Goal: Task Accomplishment & Management: Use online tool/utility

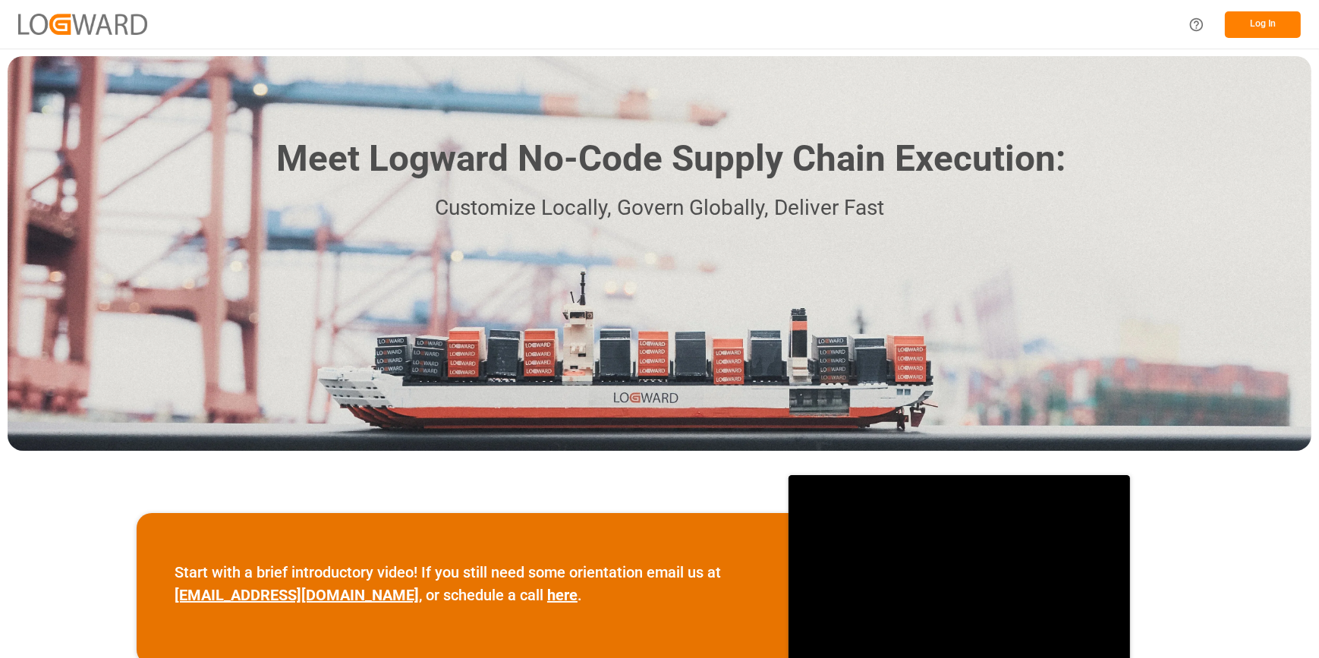
click at [1267, 26] on button "Log In" at bounding box center [1262, 24] width 76 height 27
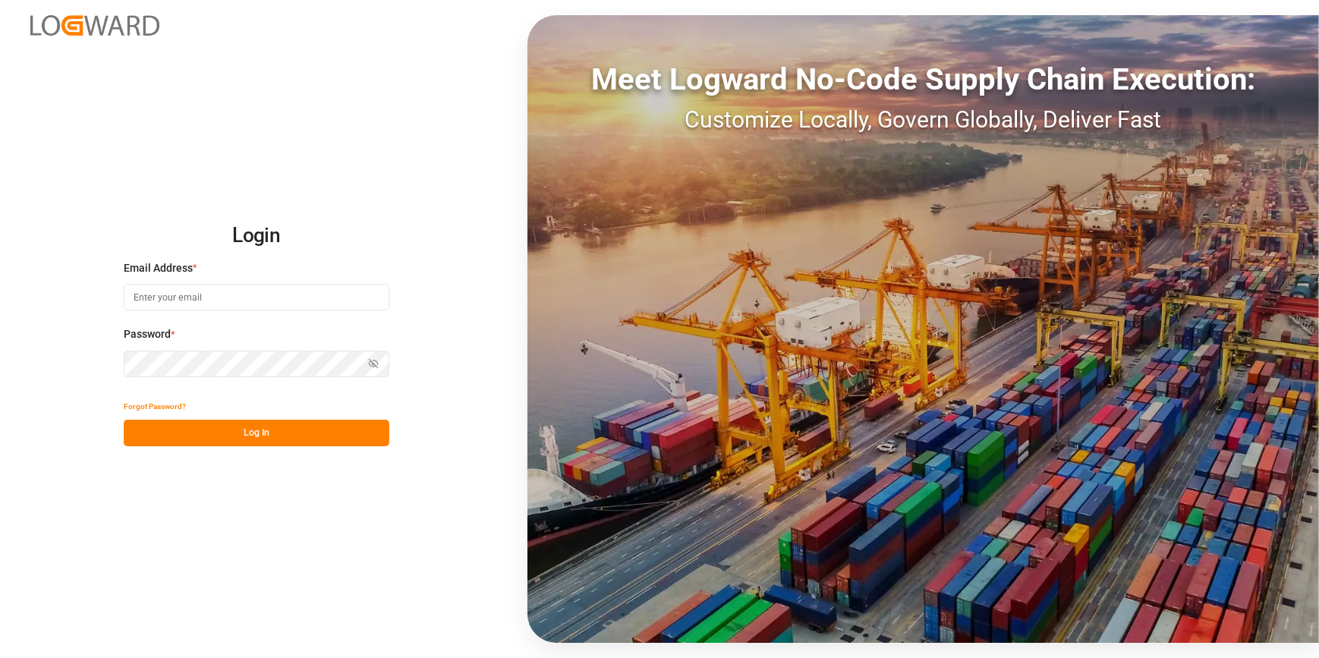
type input "[PERSON_NAME][EMAIL_ADDRESS][PERSON_NAME][DOMAIN_NAME]"
click at [251, 435] on button "Log In" at bounding box center [257, 433] width 266 height 27
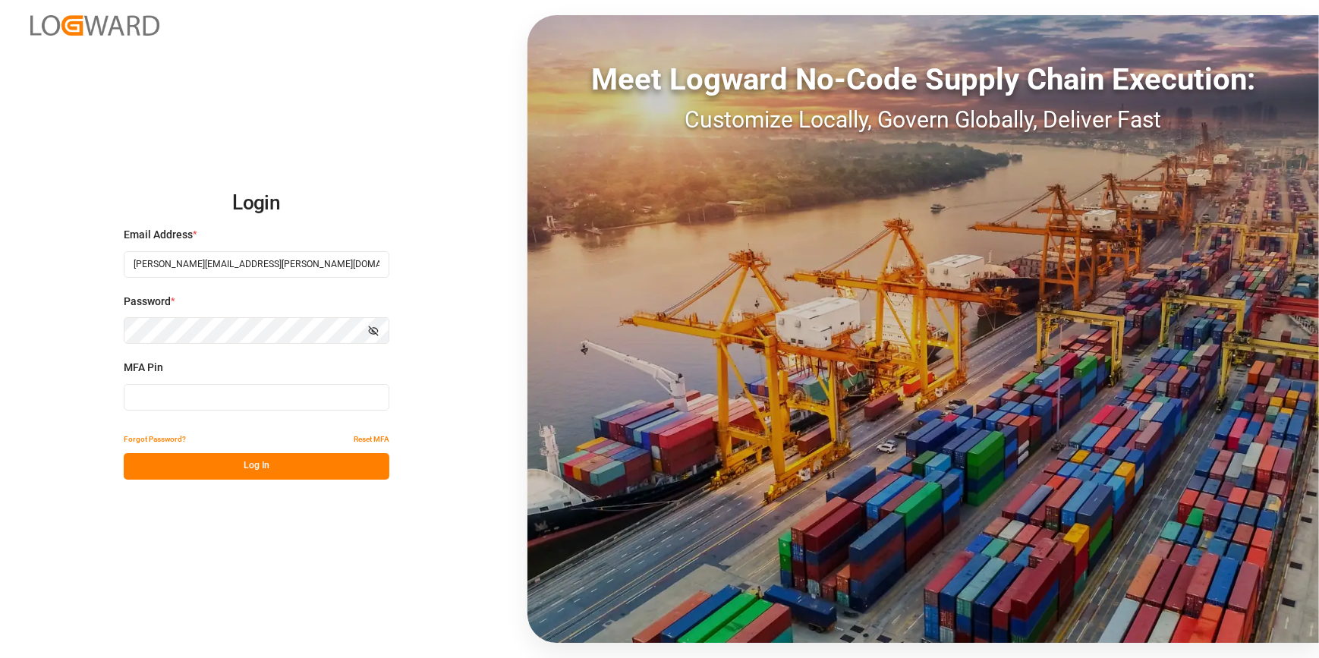
click at [135, 402] on input at bounding box center [257, 397] width 266 height 27
type input "823261"
click at [200, 464] on button "Log In" at bounding box center [257, 466] width 266 height 27
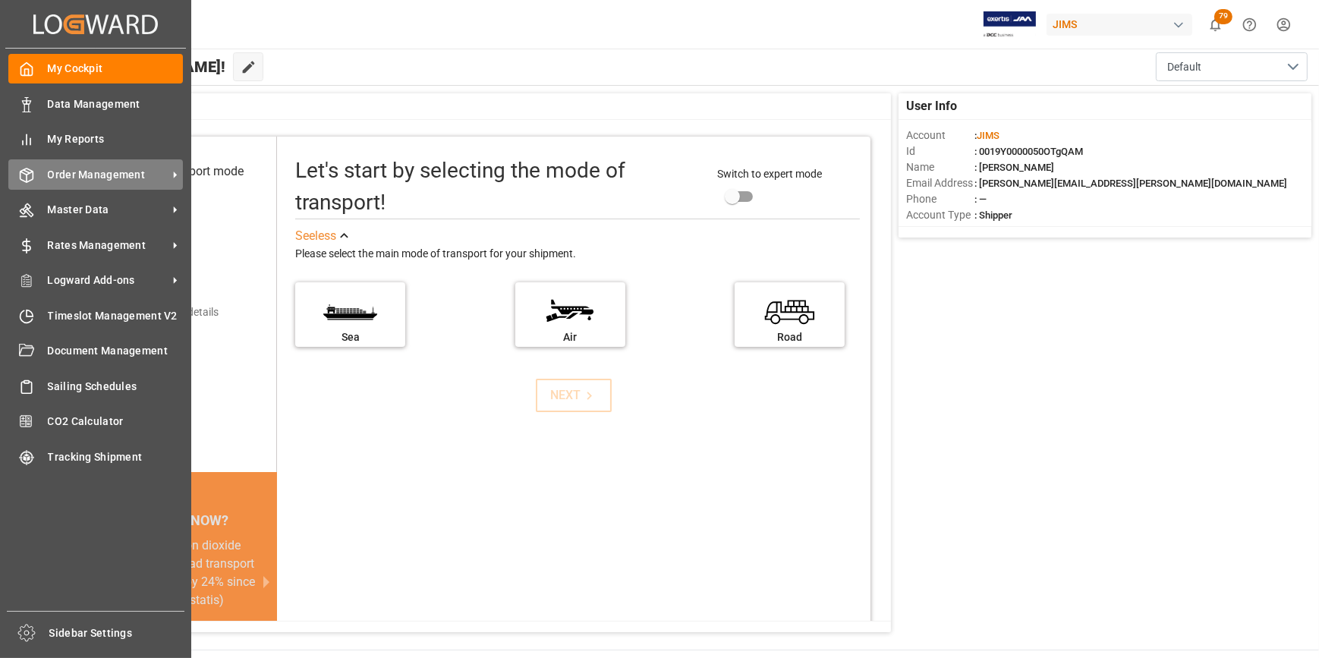
click at [154, 172] on span "Order Management" at bounding box center [108, 175] width 120 height 16
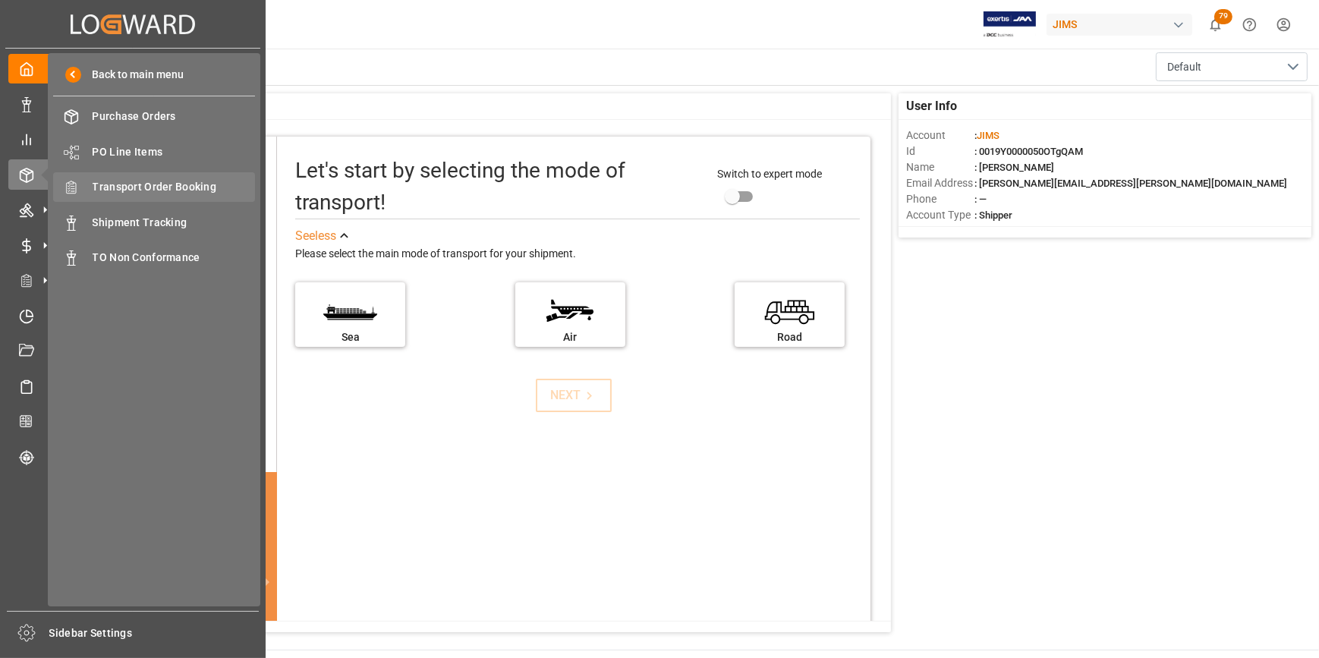
click at [189, 191] on span "Transport Order Booking" at bounding box center [174, 187] width 163 height 16
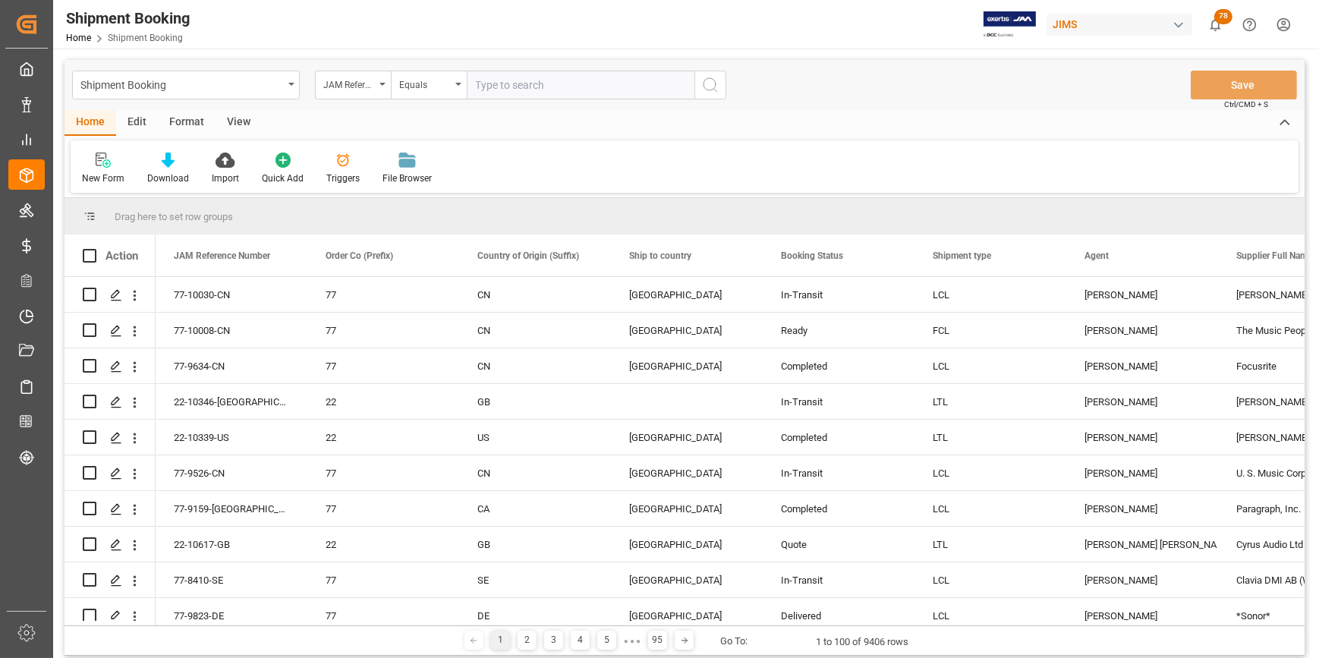
click at [493, 90] on input "text" at bounding box center [581, 85] width 228 height 29
type input "22-9278-CN"
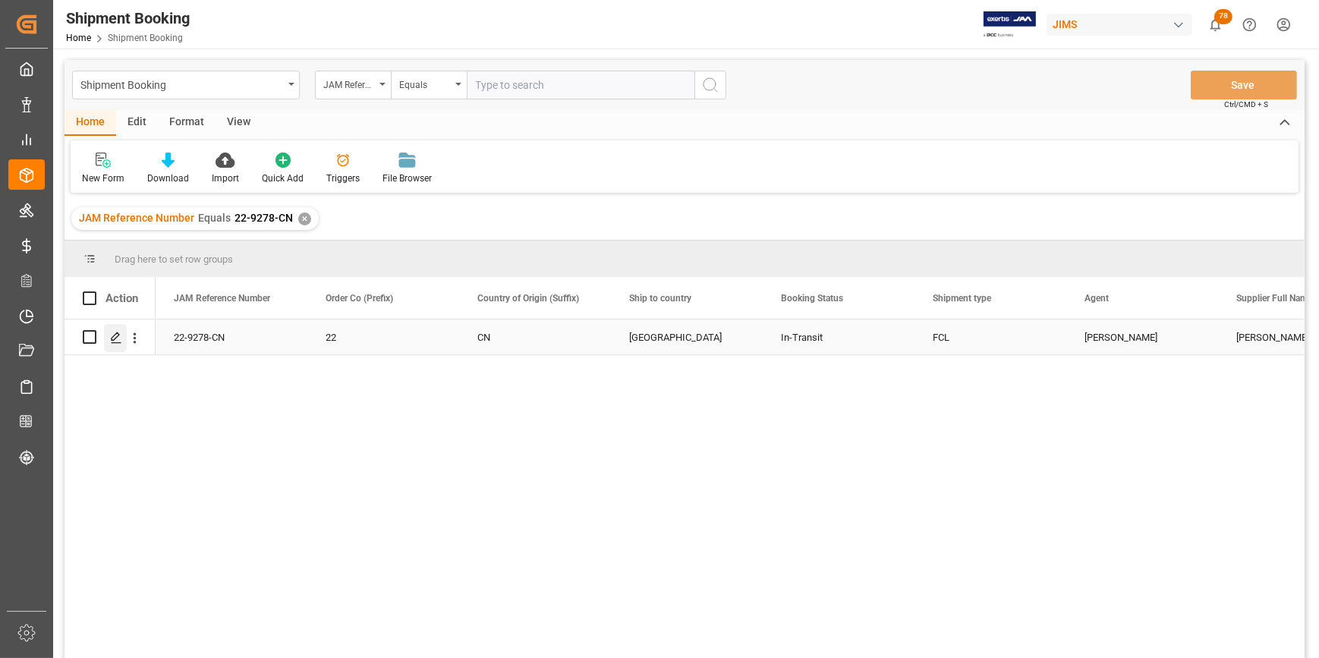
click at [116, 336] on polygon "Press SPACE to select this row." at bounding box center [116, 336] width 8 height 8
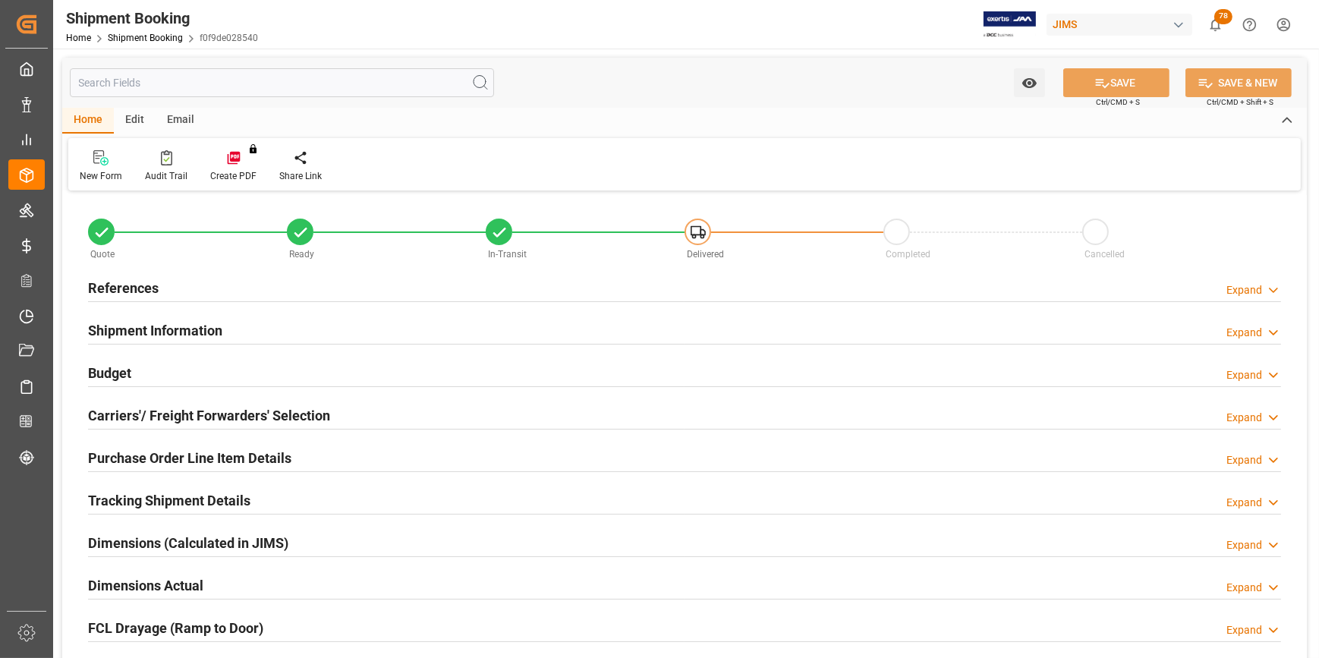
type input "1"
type input "38261.0994"
type input "6255.6296"
type input "6930"
type input "142173.4"
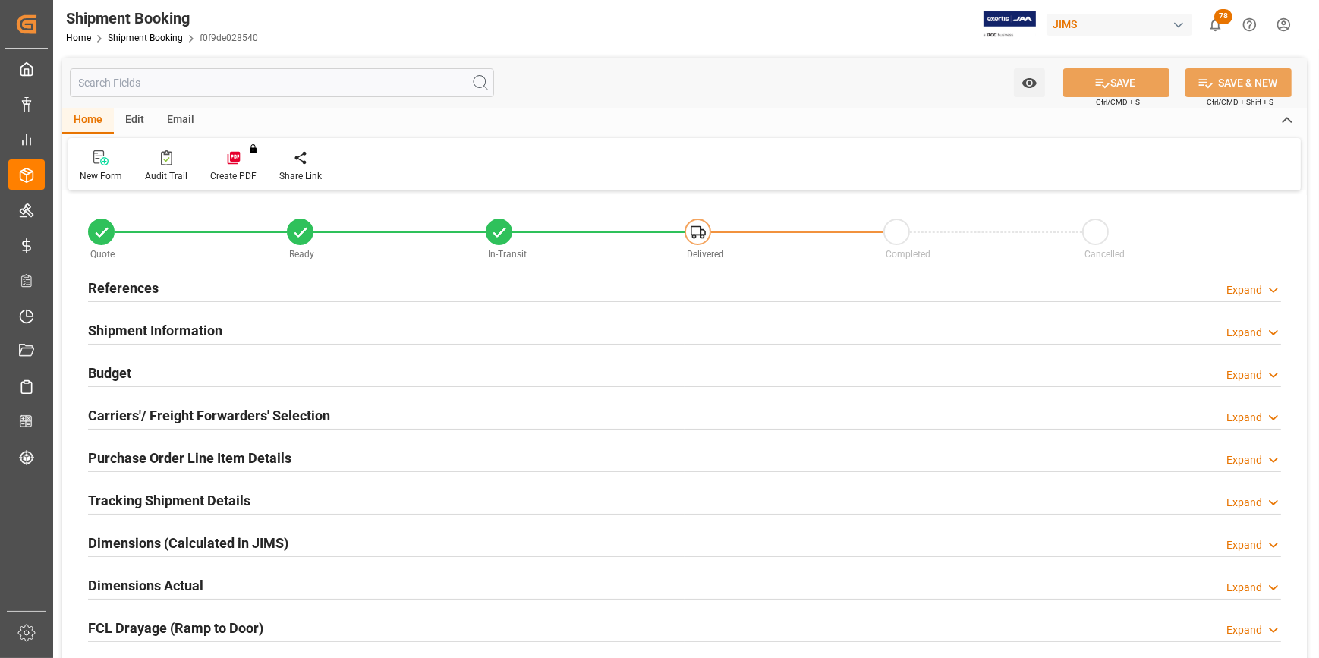
type input "[DATE]"
type input "[DATE] 00:00"
click at [118, 288] on h2 "References" at bounding box center [123, 288] width 71 height 20
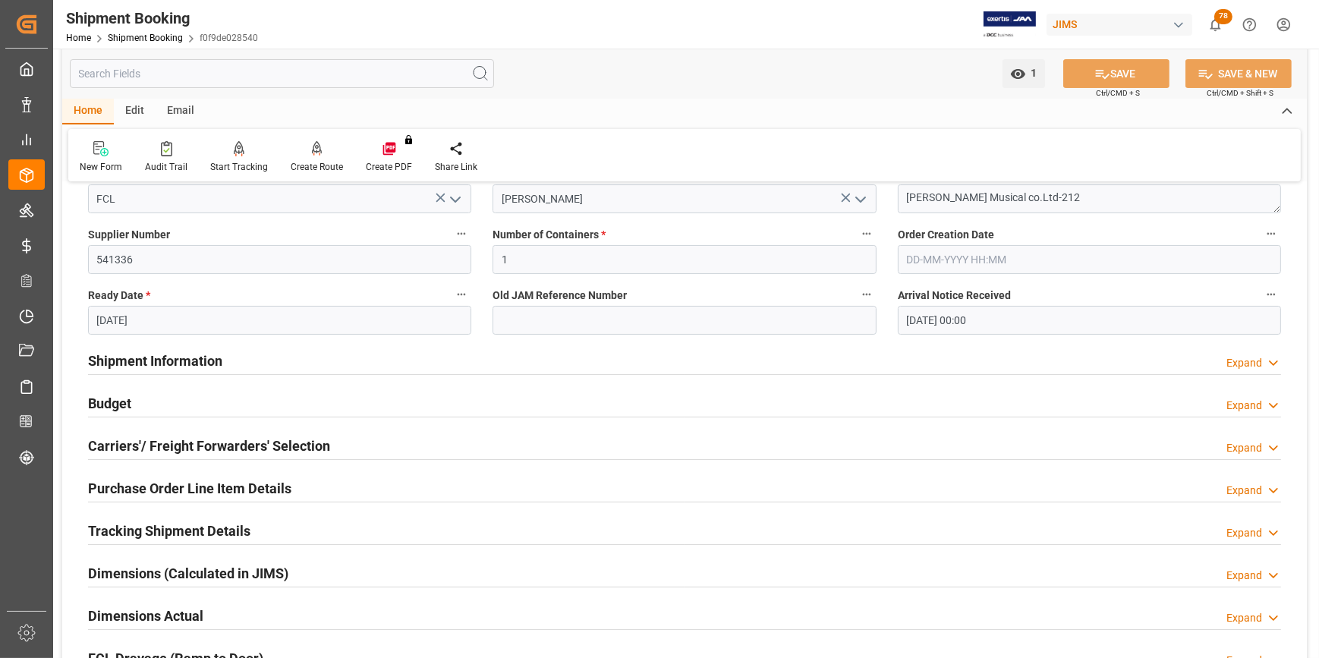
scroll to position [275, 0]
click at [119, 402] on h2 "Budget" at bounding box center [109, 401] width 43 height 20
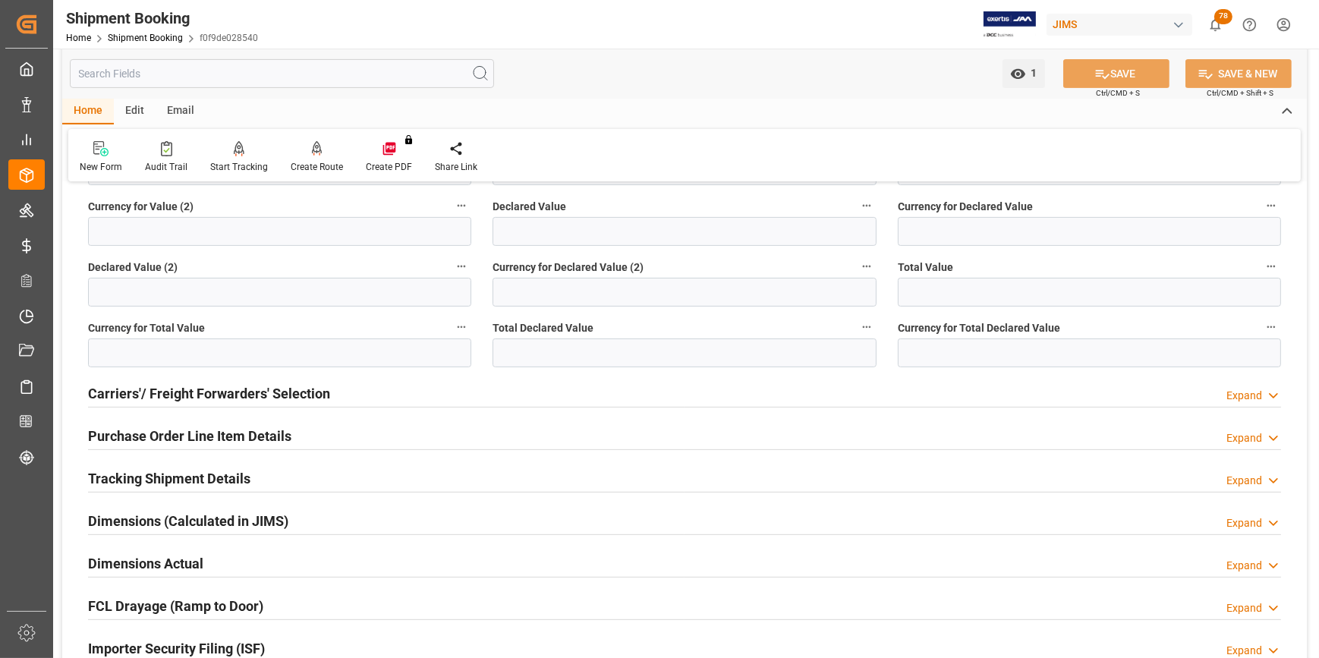
scroll to position [759, 0]
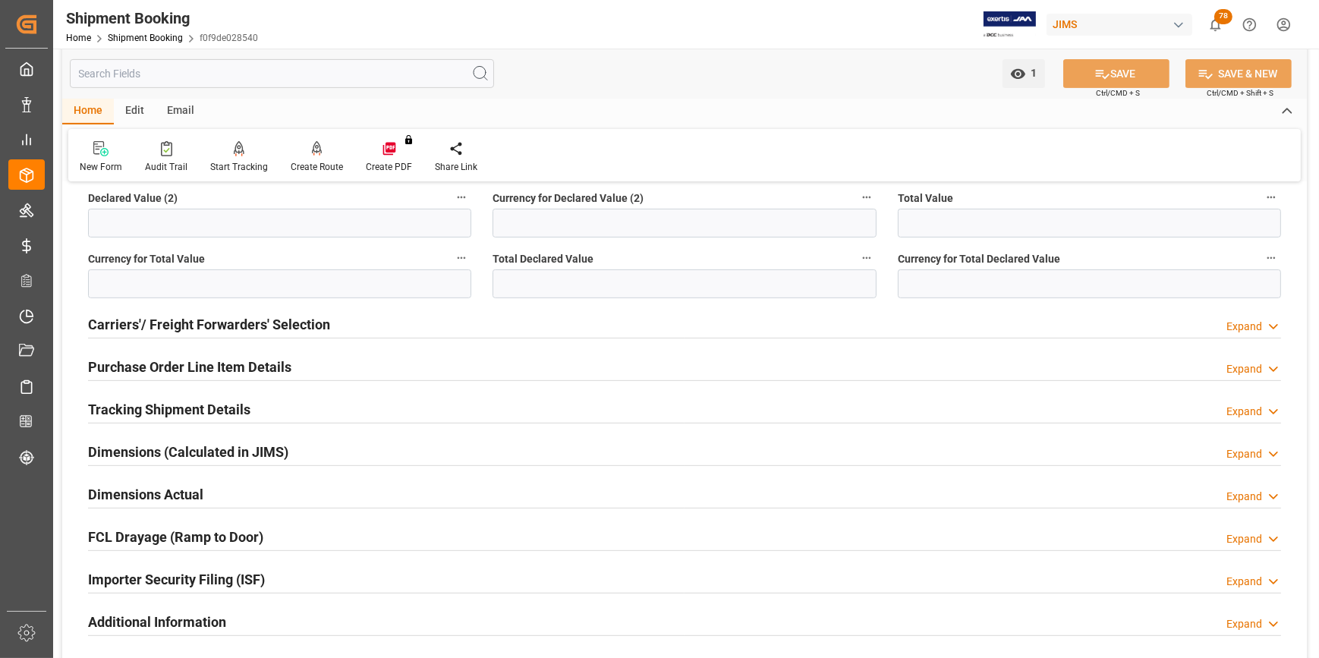
click at [195, 357] on h2 "Purchase Order Line Item Details" at bounding box center [189, 367] width 203 height 20
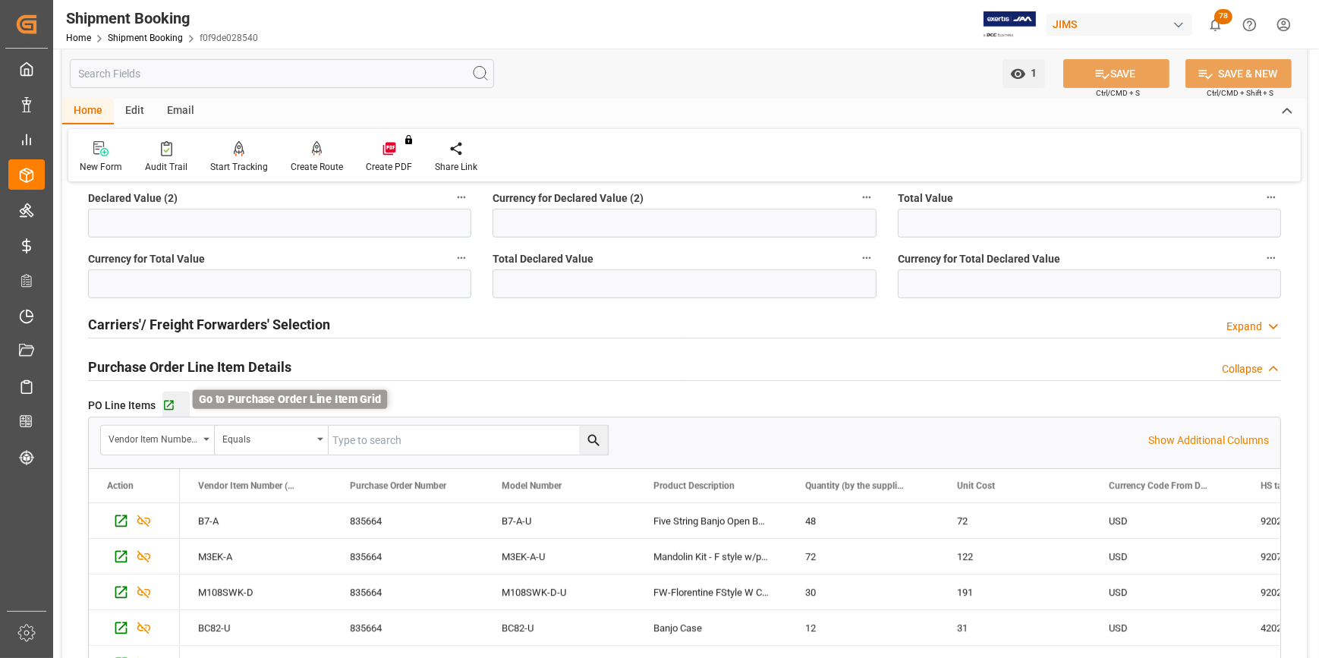
click at [167, 402] on icon "button" at bounding box center [168, 405] width 13 height 13
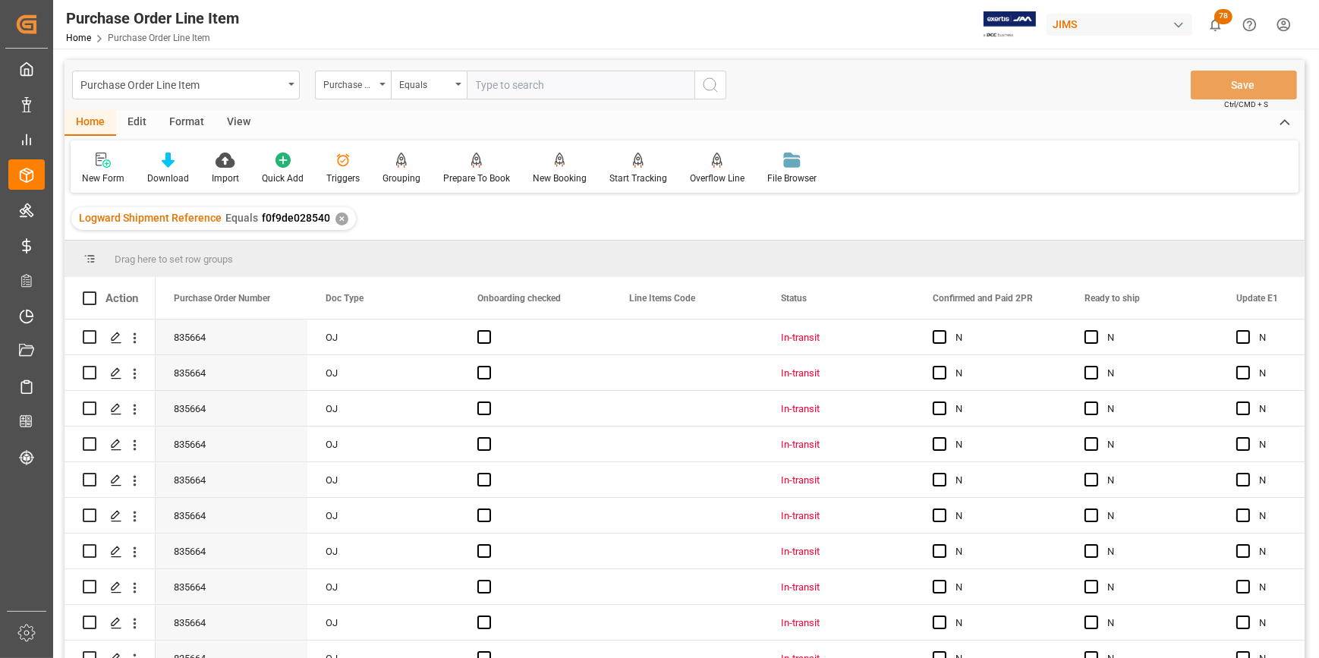
click at [229, 124] on div "View" at bounding box center [238, 123] width 46 height 26
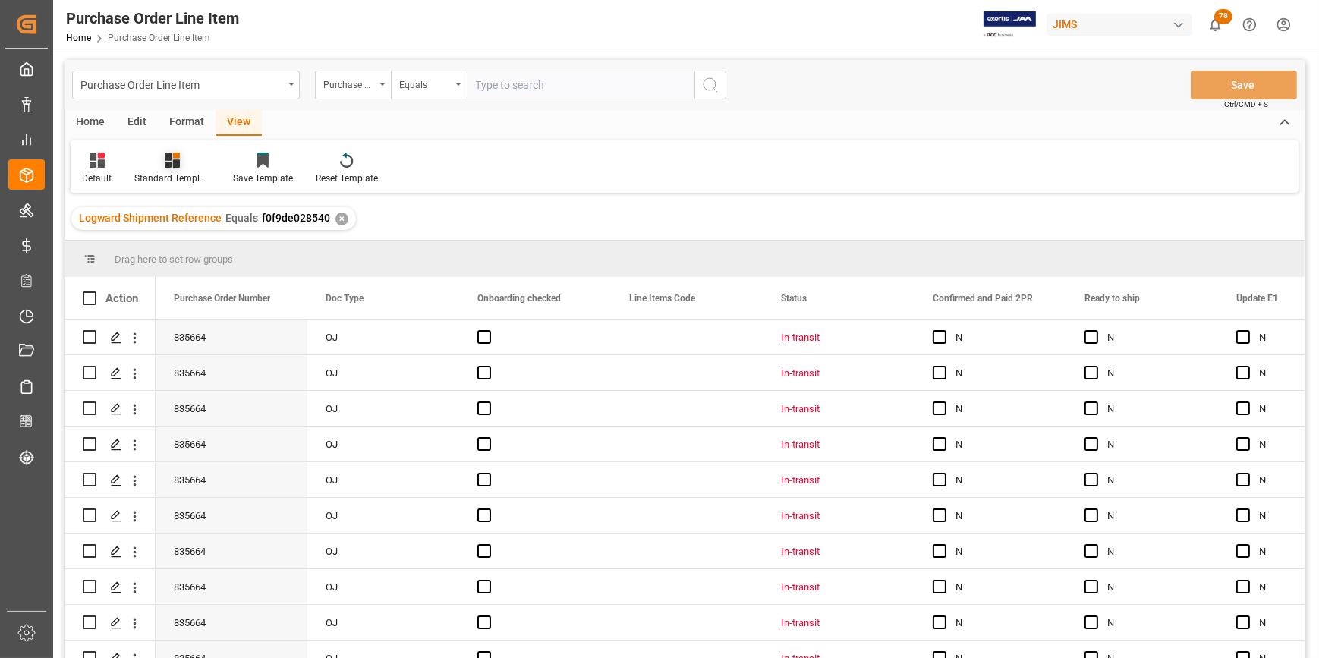
click at [180, 160] on div at bounding box center [172, 160] width 76 height 16
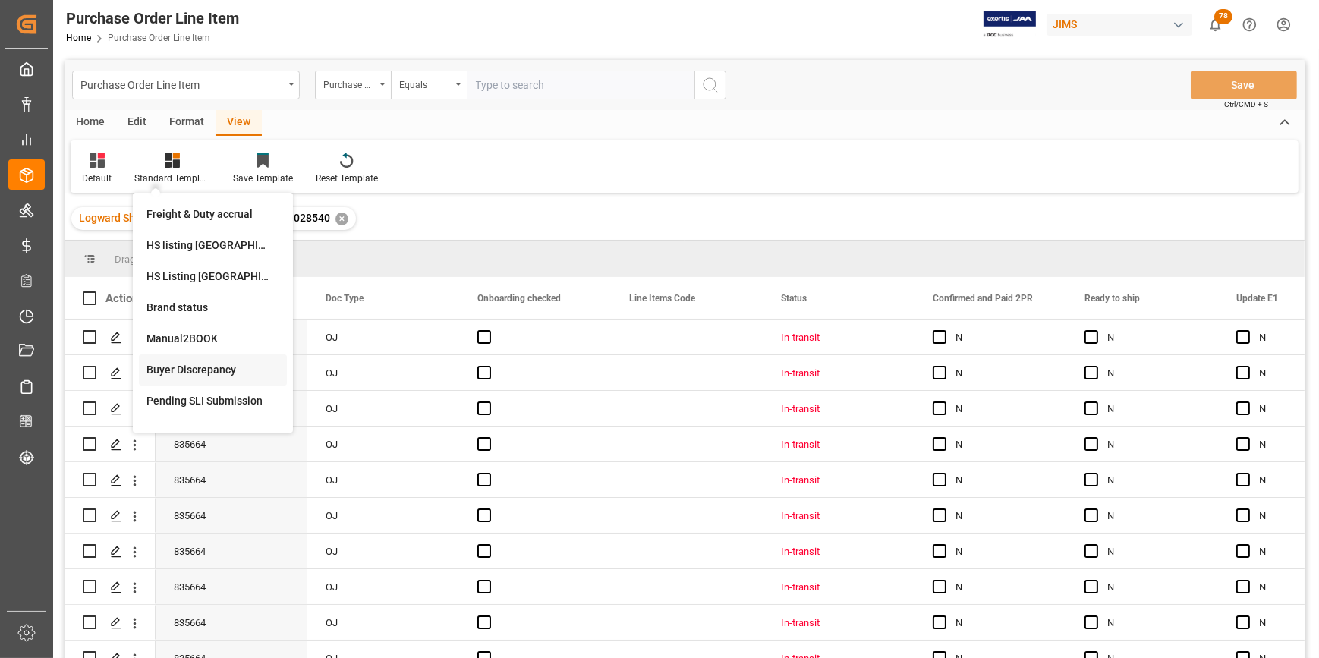
click at [222, 378] on div "Buyer Discrepancy" at bounding box center [212, 370] width 133 height 16
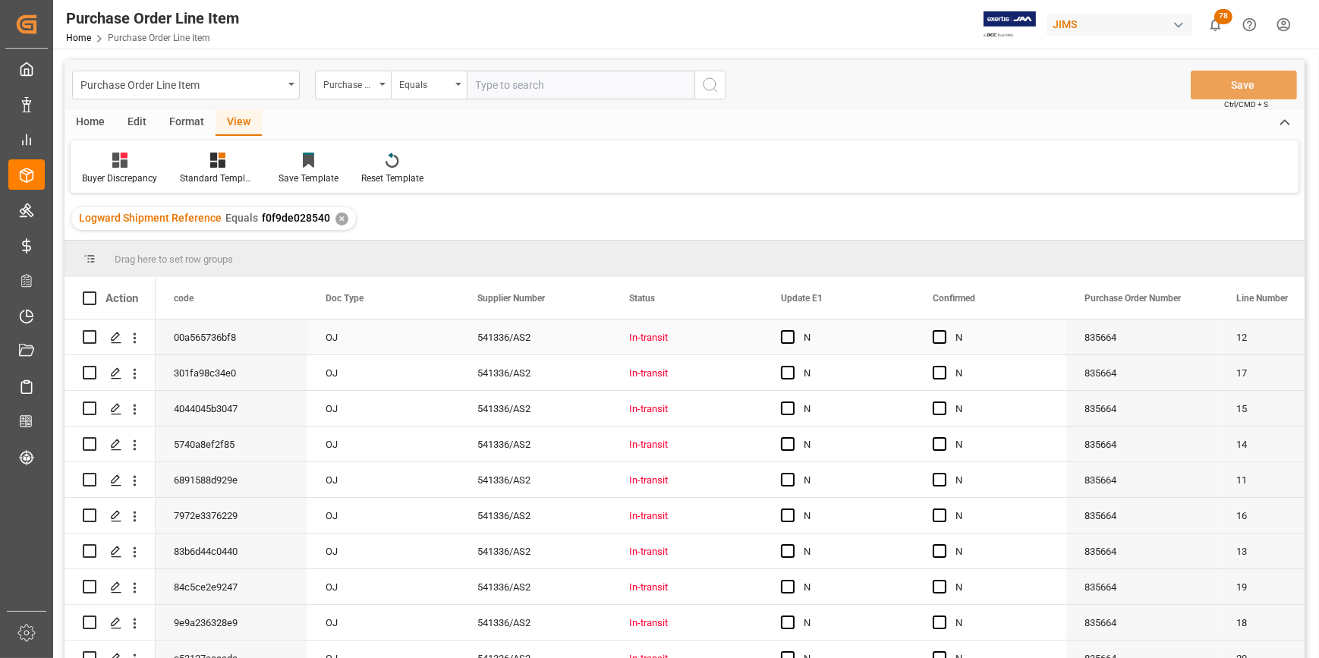
click at [989, 347] on div "N" at bounding box center [1001, 337] width 93 height 35
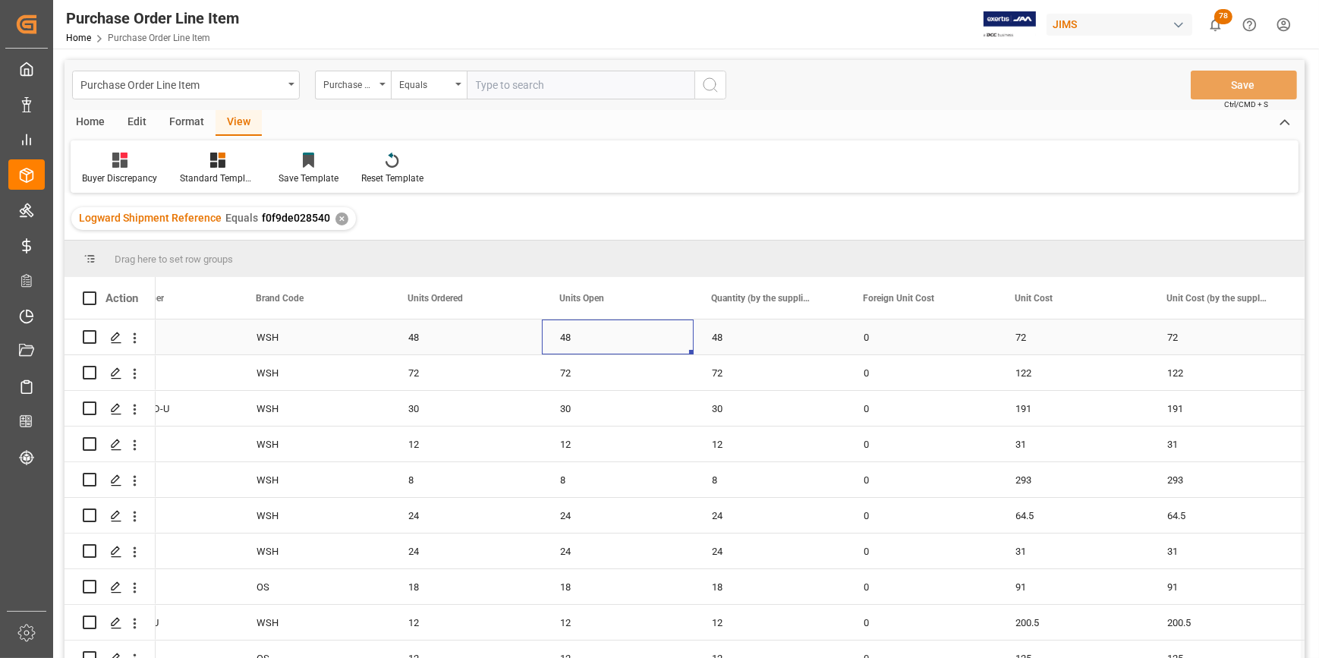
click at [616, 341] on div "48" at bounding box center [618, 336] width 152 height 35
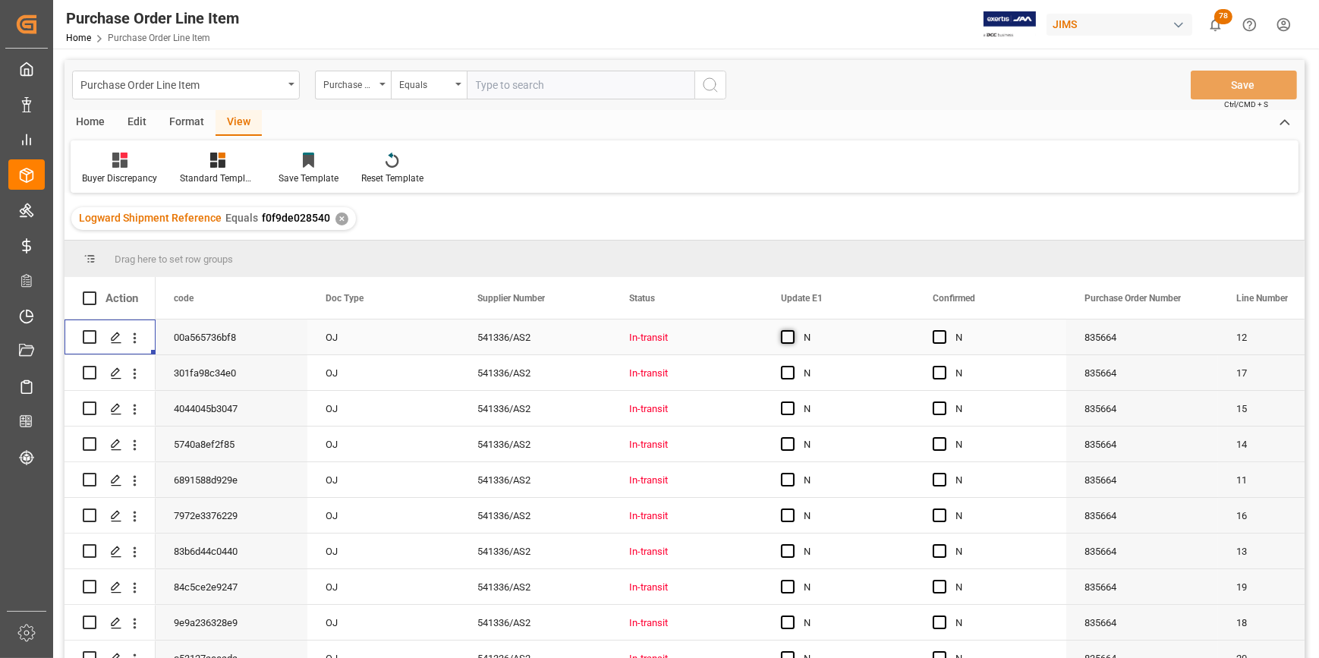
click at [781, 333] on span "Press SPACE to select this row." at bounding box center [788, 337] width 14 height 14
click at [792, 330] on input "Press SPACE to select this row." at bounding box center [792, 330] width 0 height 0
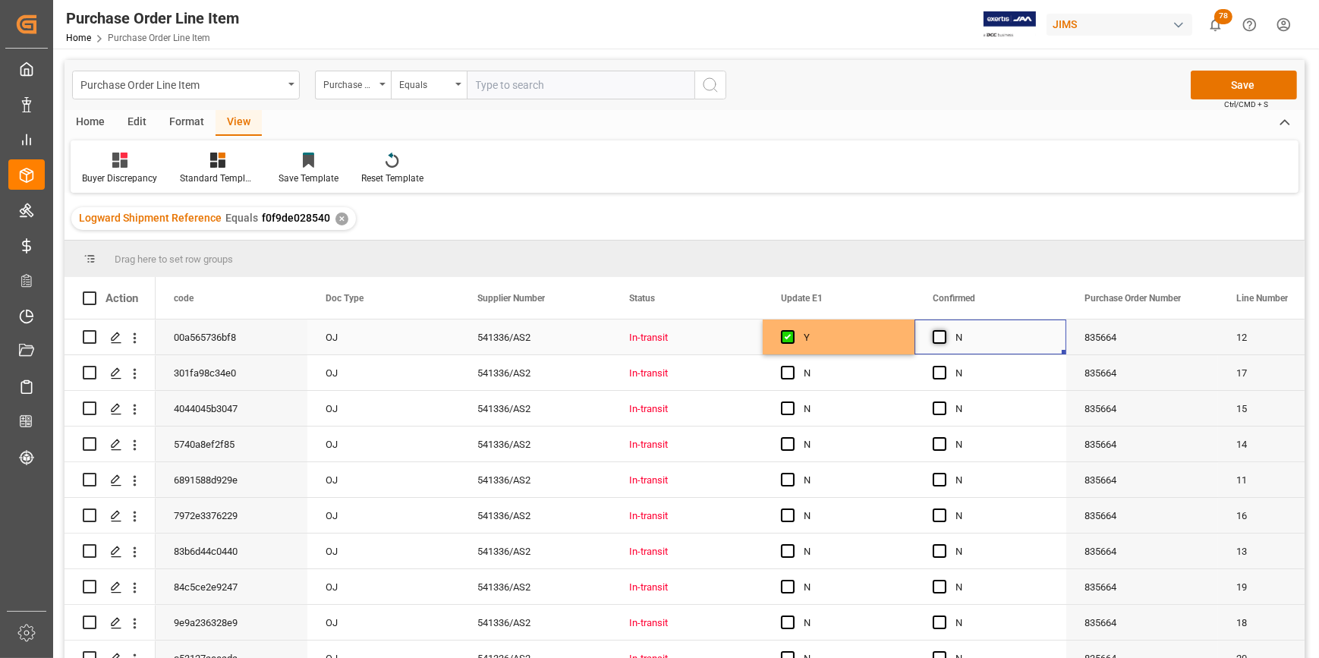
click at [940, 330] on span "Press SPACE to select this row." at bounding box center [939, 337] width 14 height 14
click at [944, 330] on input "Press SPACE to select this row." at bounding box center [944, 330] width 0 height 0
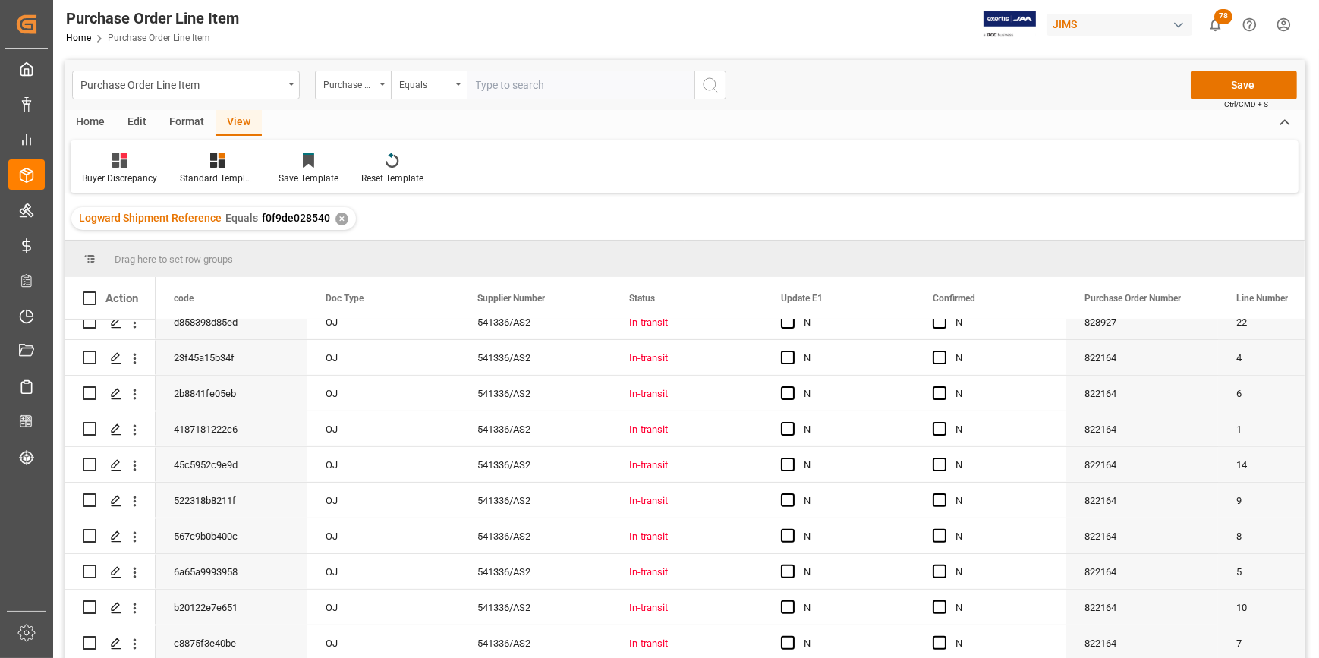
scroll to position [909, 0]
drag, startPoint x: 1063, startPoint y: 353, endPoint x: 1032, endPoint y: 636, distance: 284.7
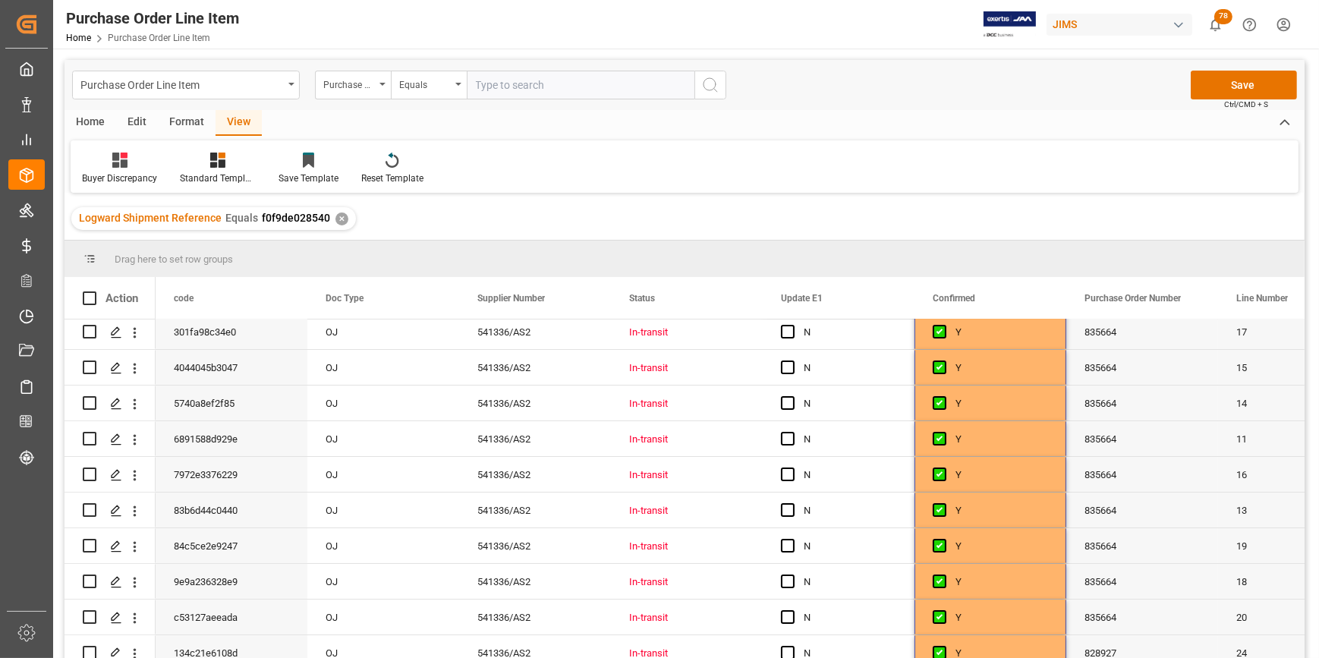
scroll to position [0, 0]
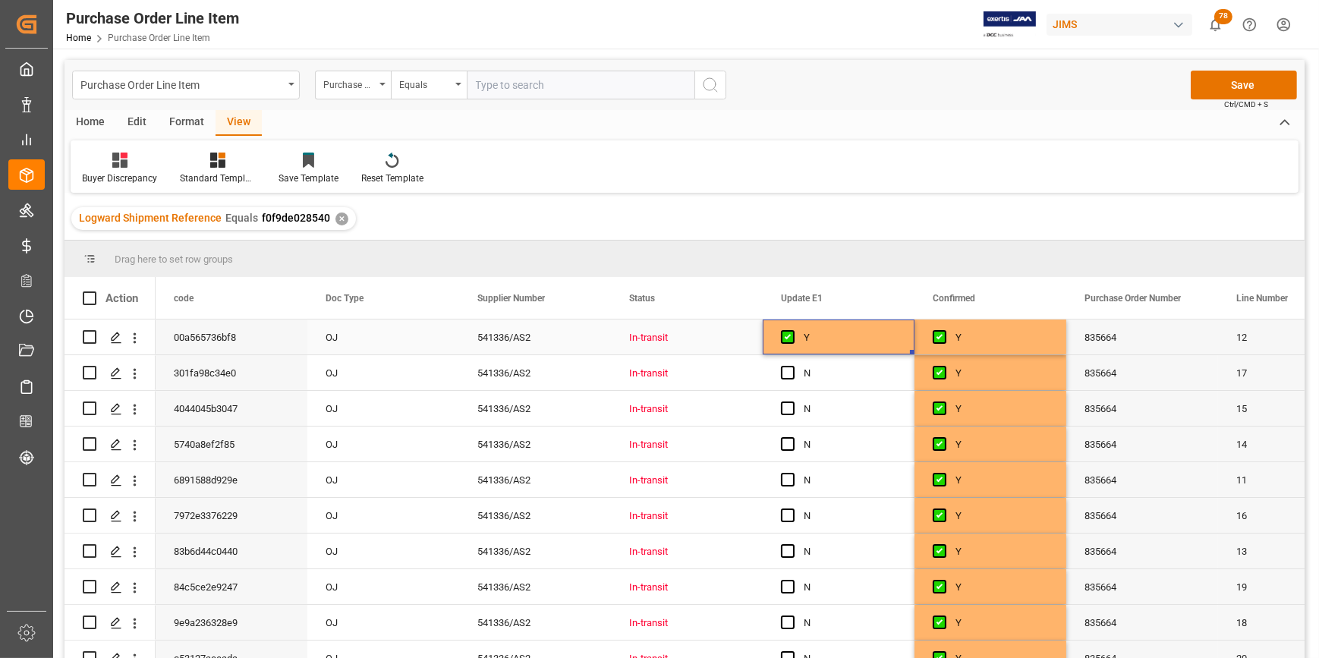
click at [854, 347] on div "Y" at bounding box center [849, 337] width 93 height 35
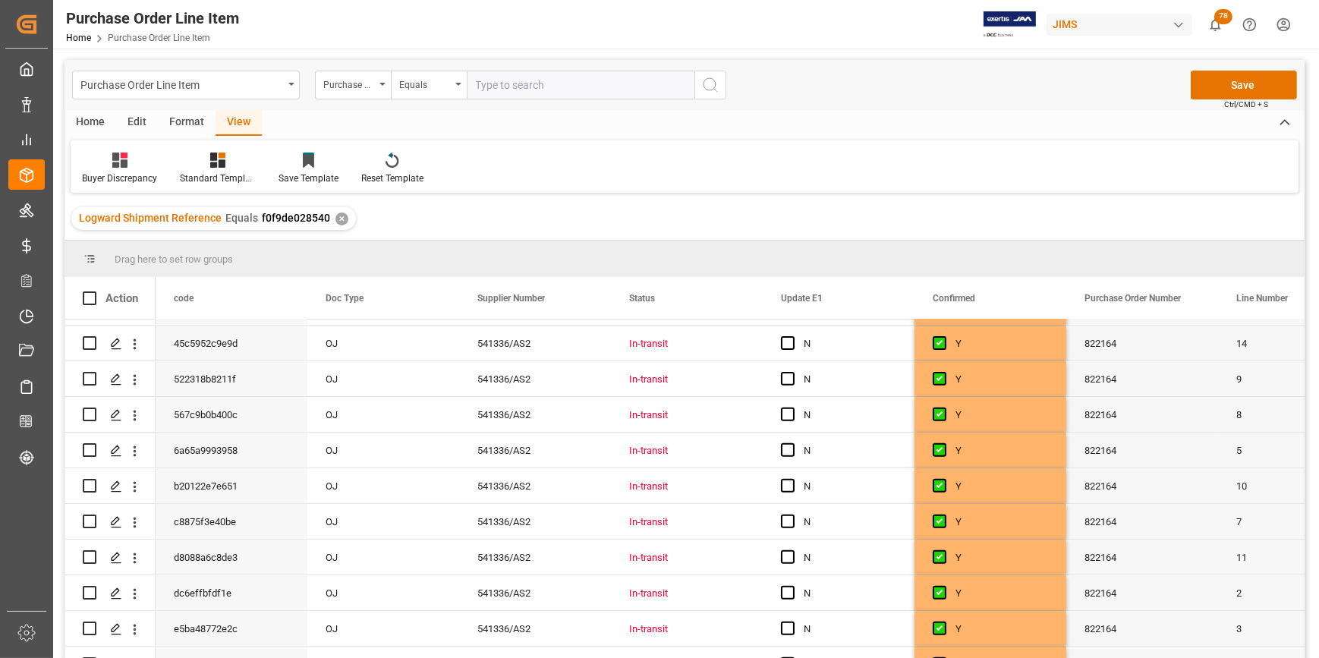
scroll to position [909, 0]
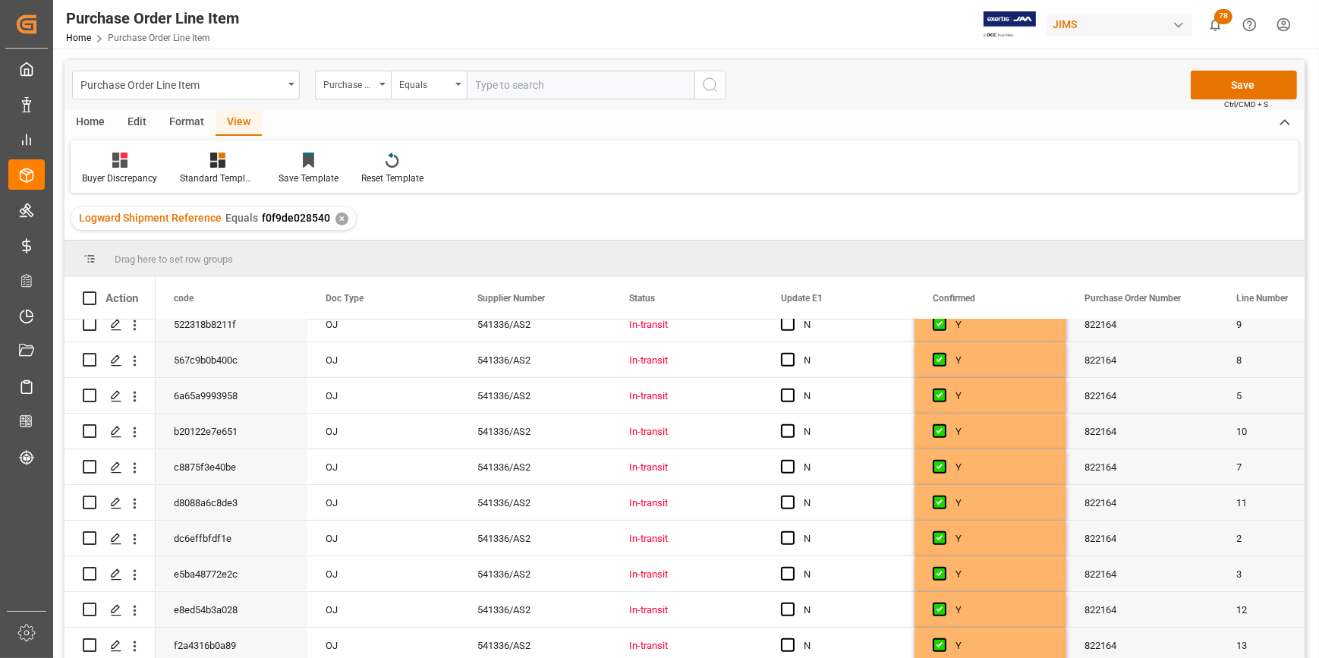
drag, startPoint x: 910, startPoint y: 351, endPoint x: 896, endPoint y: 692, distance: 340.9
drag, startPoint x: 911, startPoint y: 556, endPoint x: 876, endPoint y: 693, distance: 140.9
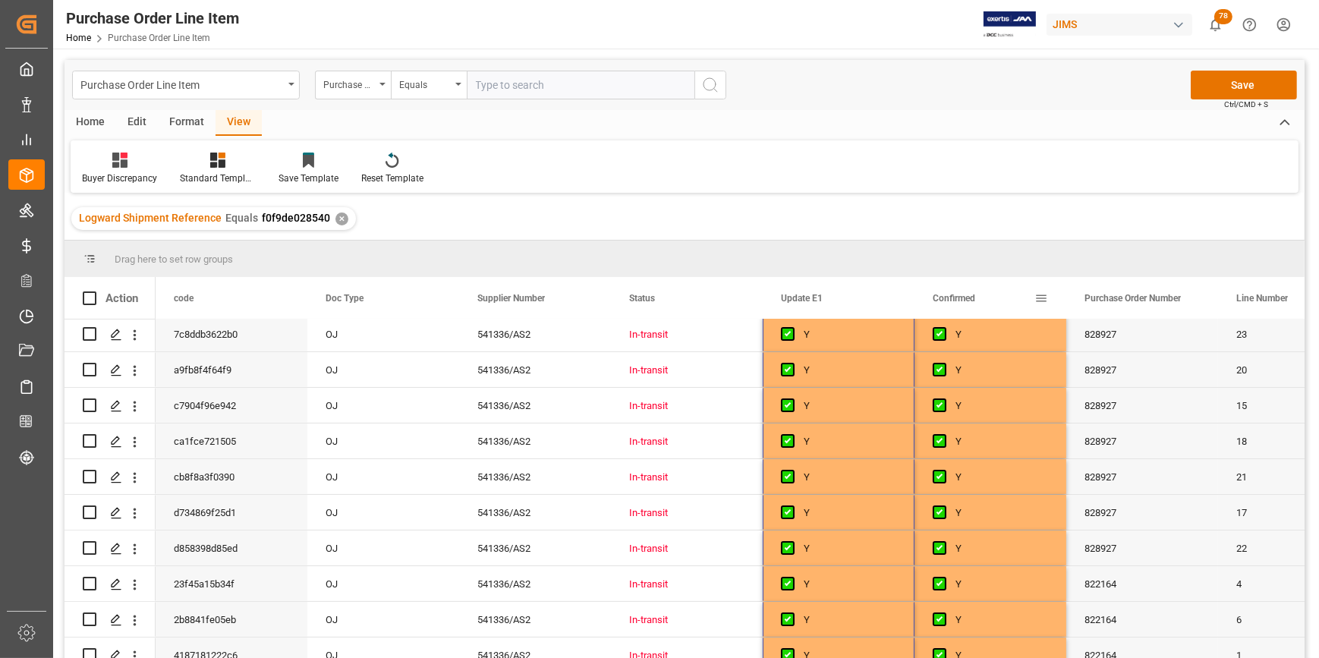
scroll to position [357, 0]
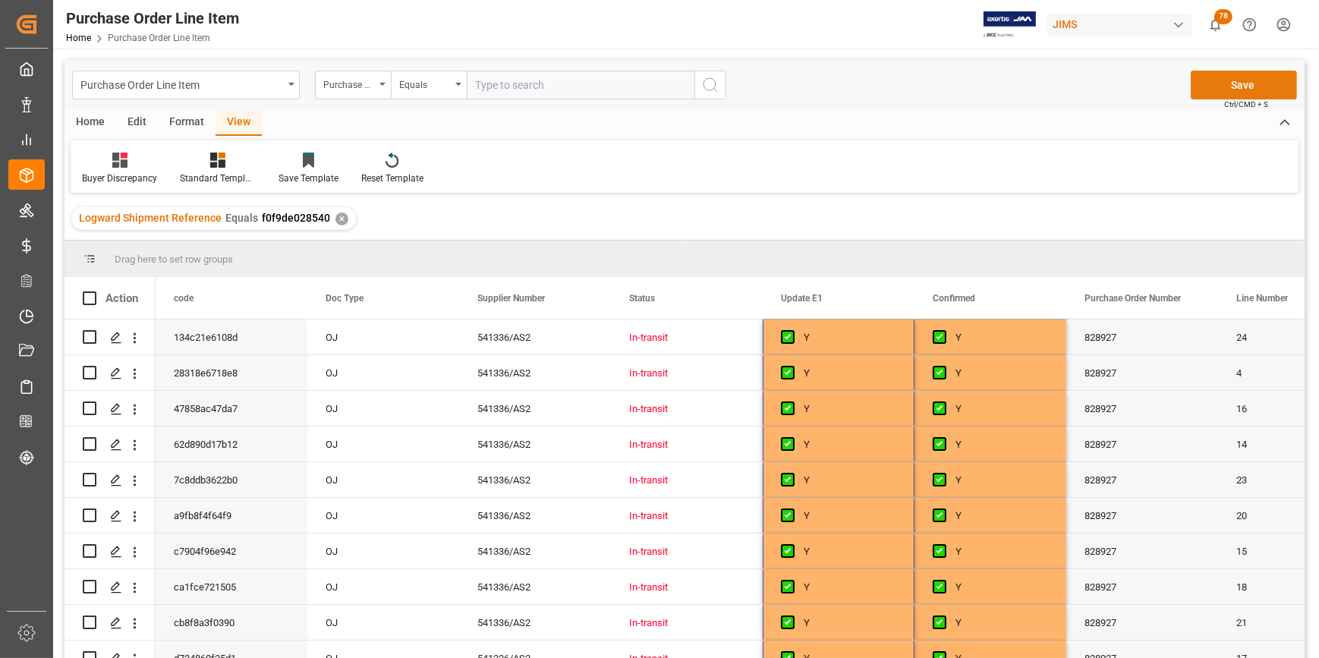
click at [1236, 95] on button "Save" at bounding box center [1243, 85] width 106 height 29
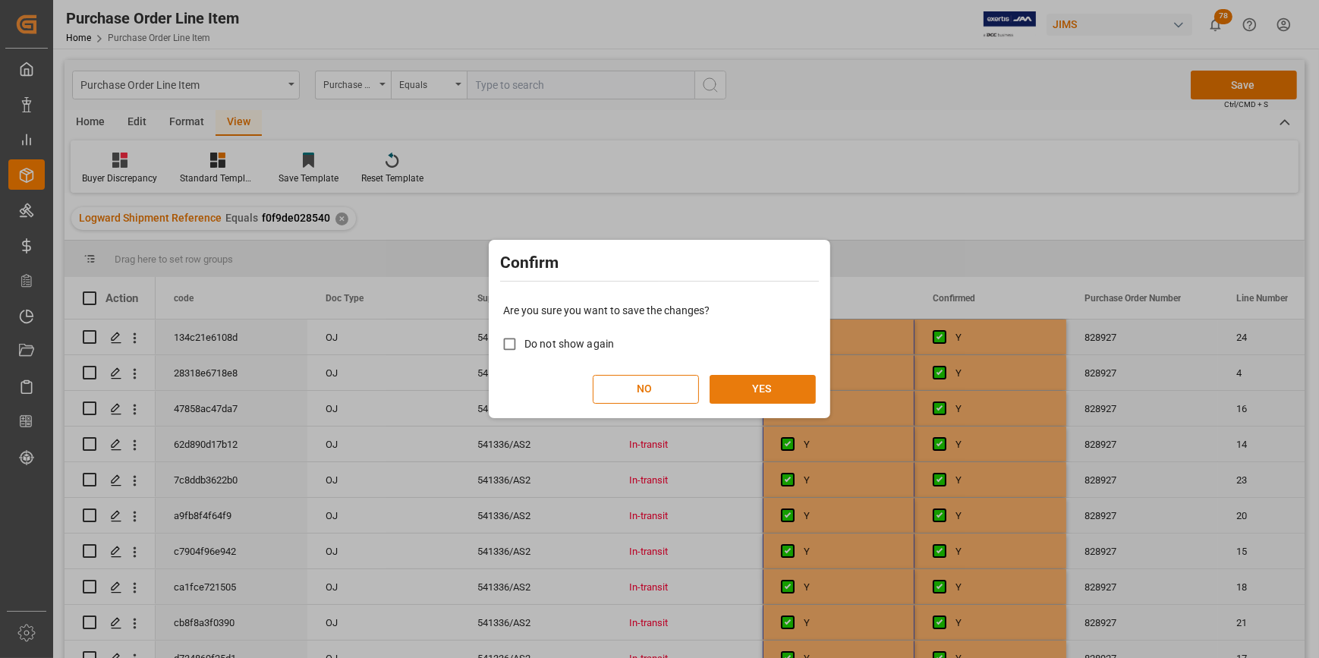
click at [759, 385] on button "YES" at bounding box center [762, 389] width 106 height 29
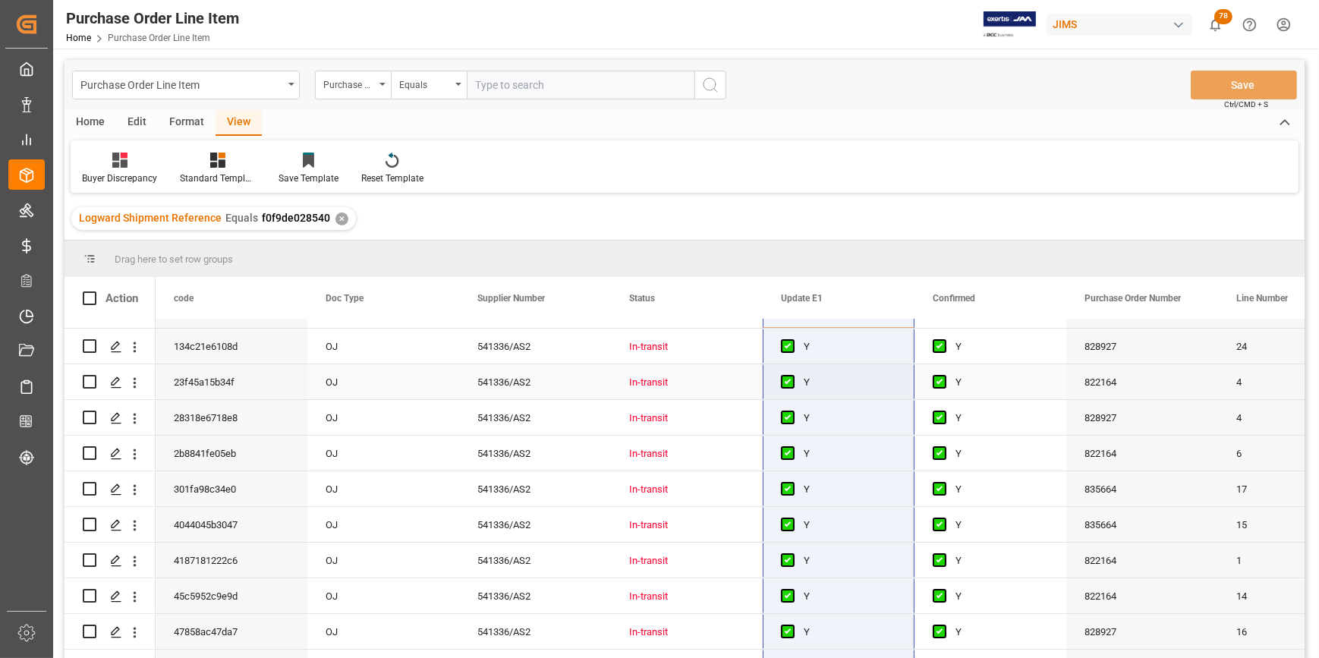
scroll to position [0, 0]
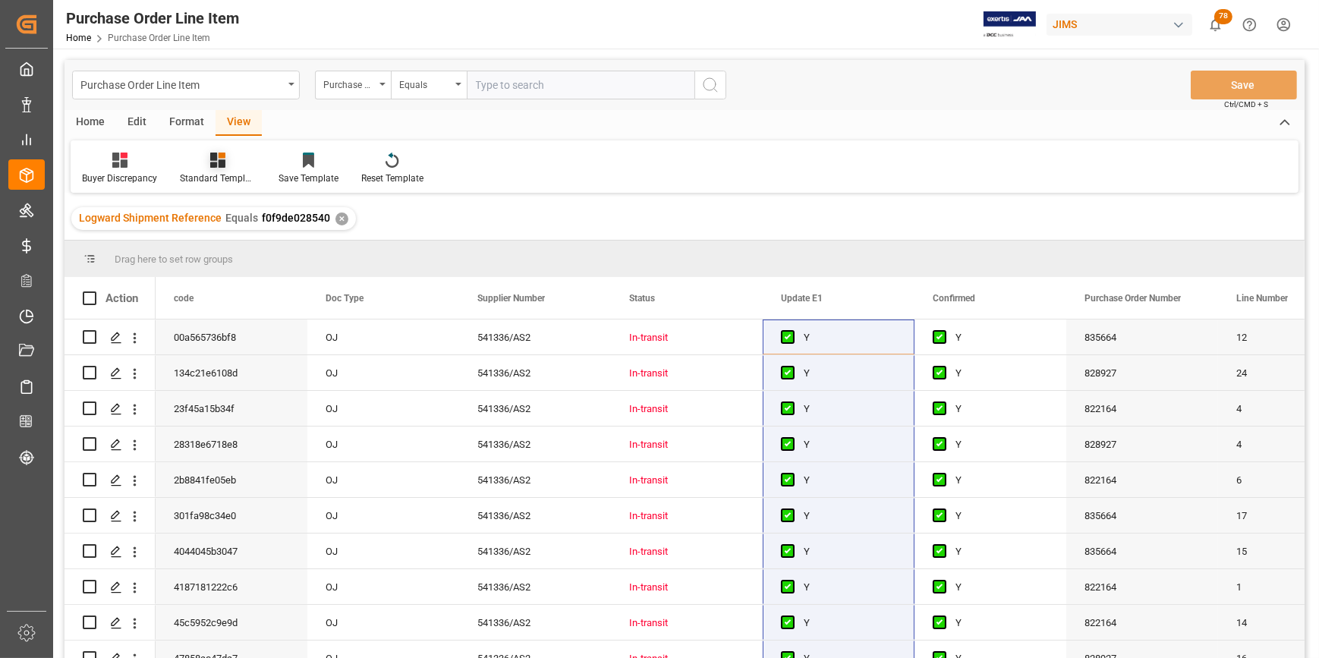
click at [214, 167] on icon at bounding box center [217, 159] width 15 height 15
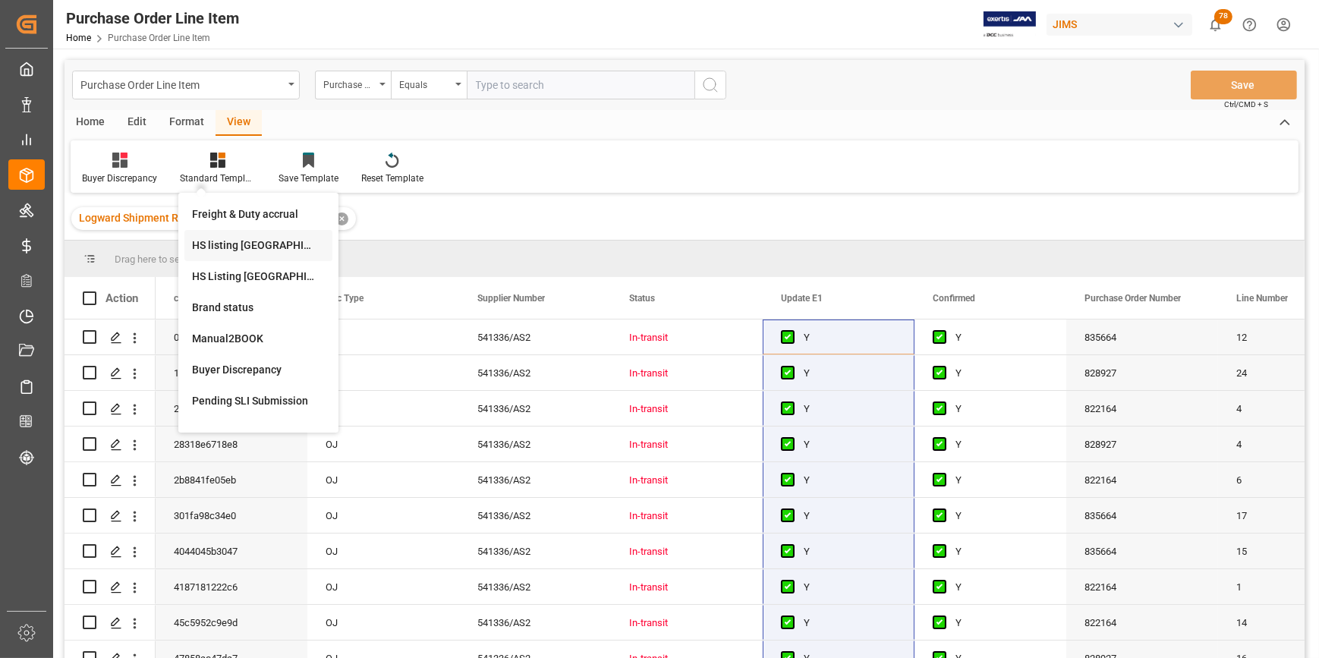
click at [220, 250] on div "HS listing USA" at bounding box center [258, 245] width 133 height 16
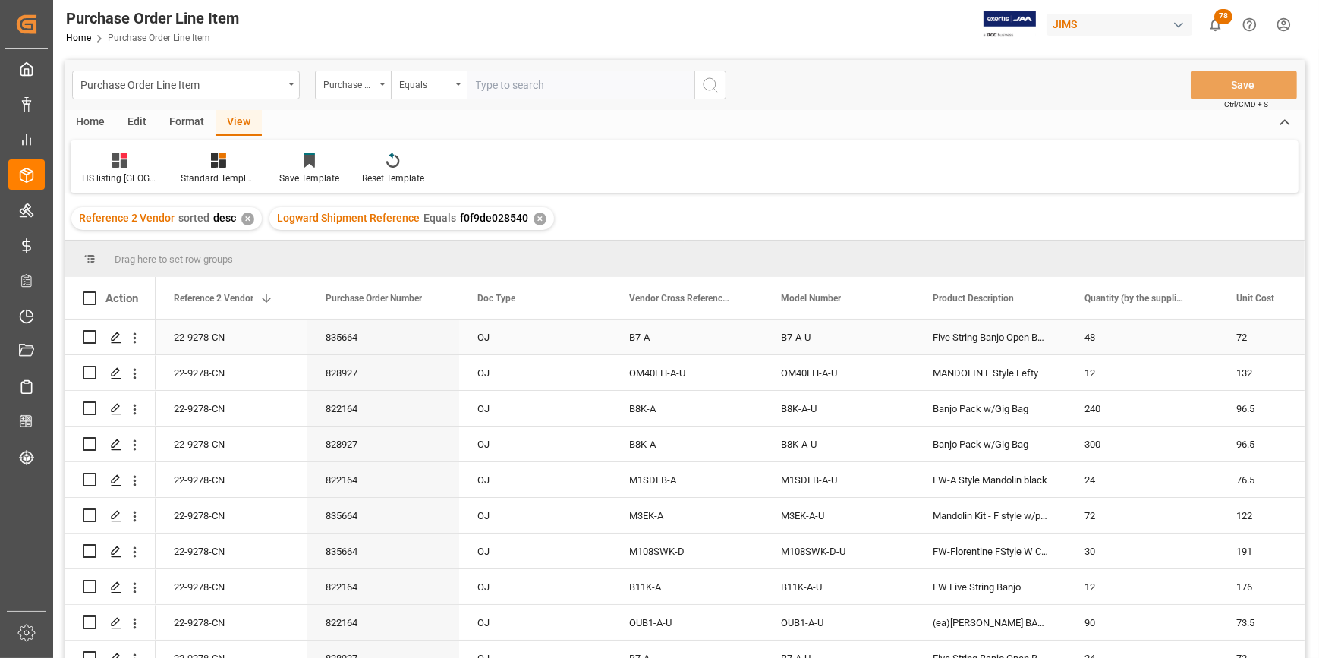
click at [200, 347] on div "22-9278-CN" at bounding box center [232, 336] width 152 height 35
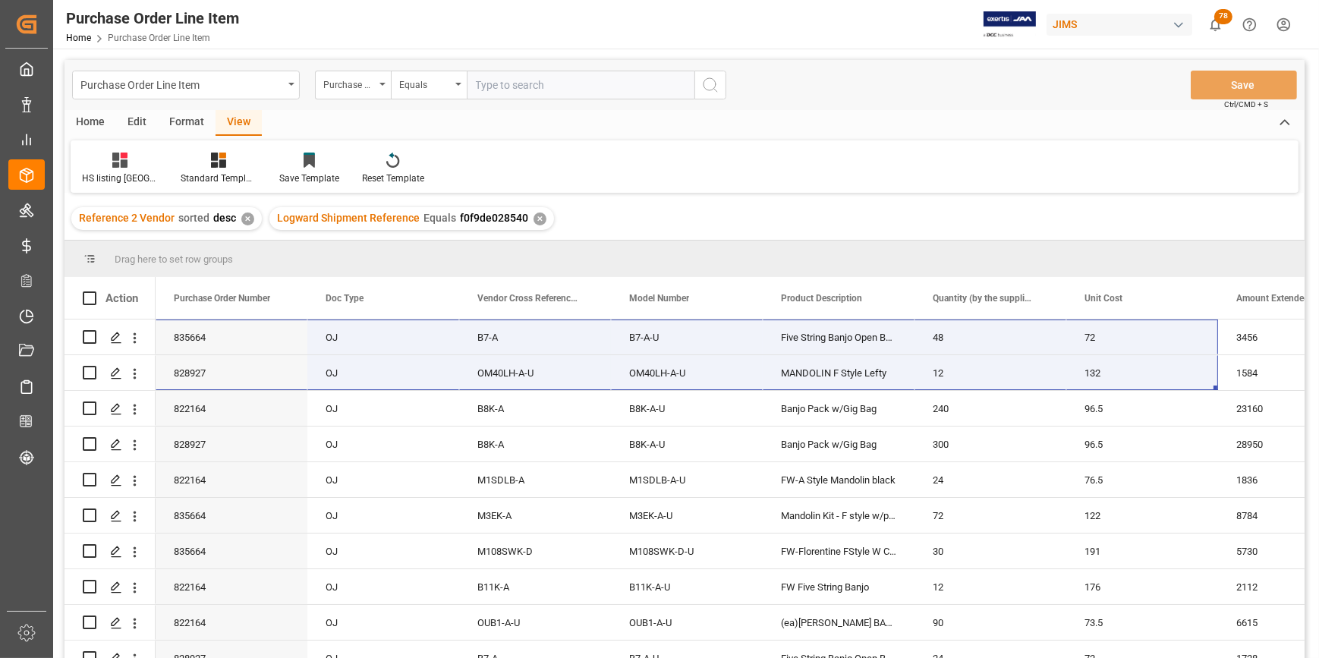
scroll to position [0, 182]
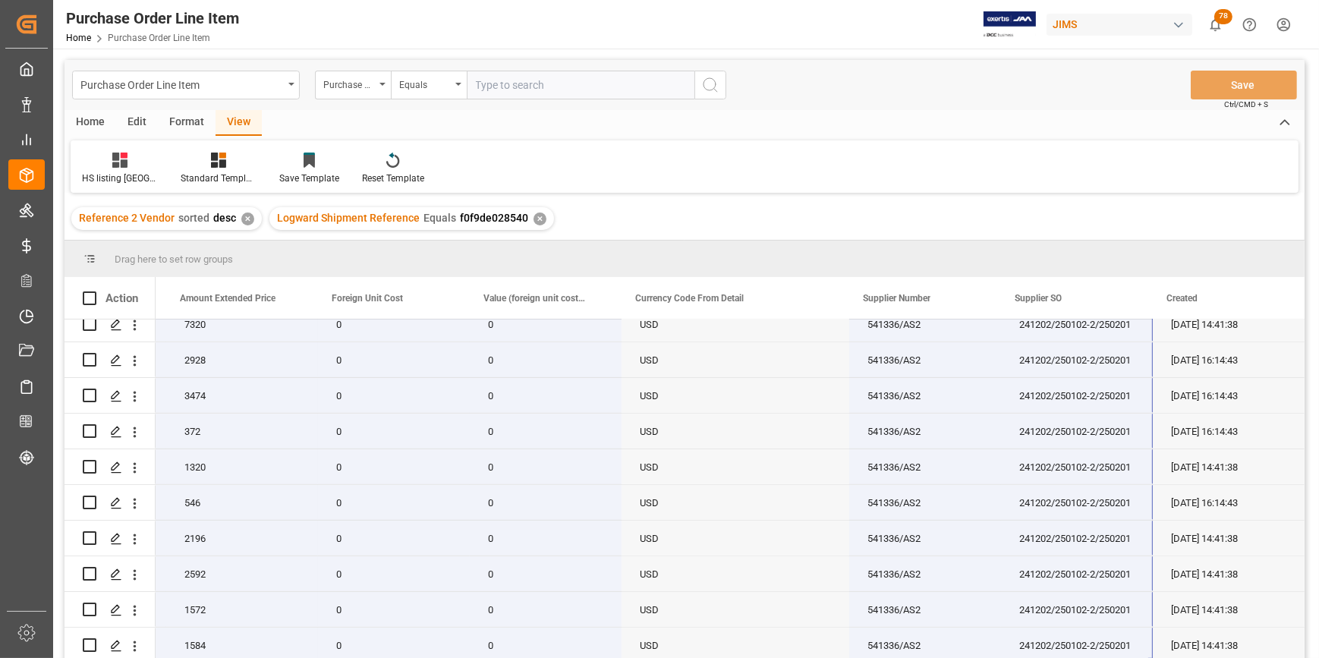
drag, startPoint x: 231, startPoint y: 345, endPoint x: 1101, endPoint y: 678, distance: 931.7
click at [1101, 657] on html "Created by potrace 1.15, written by Peter Selinger 2001-2017 Created by potrace…" at bounding box center [659, 329] width 1319 height 658
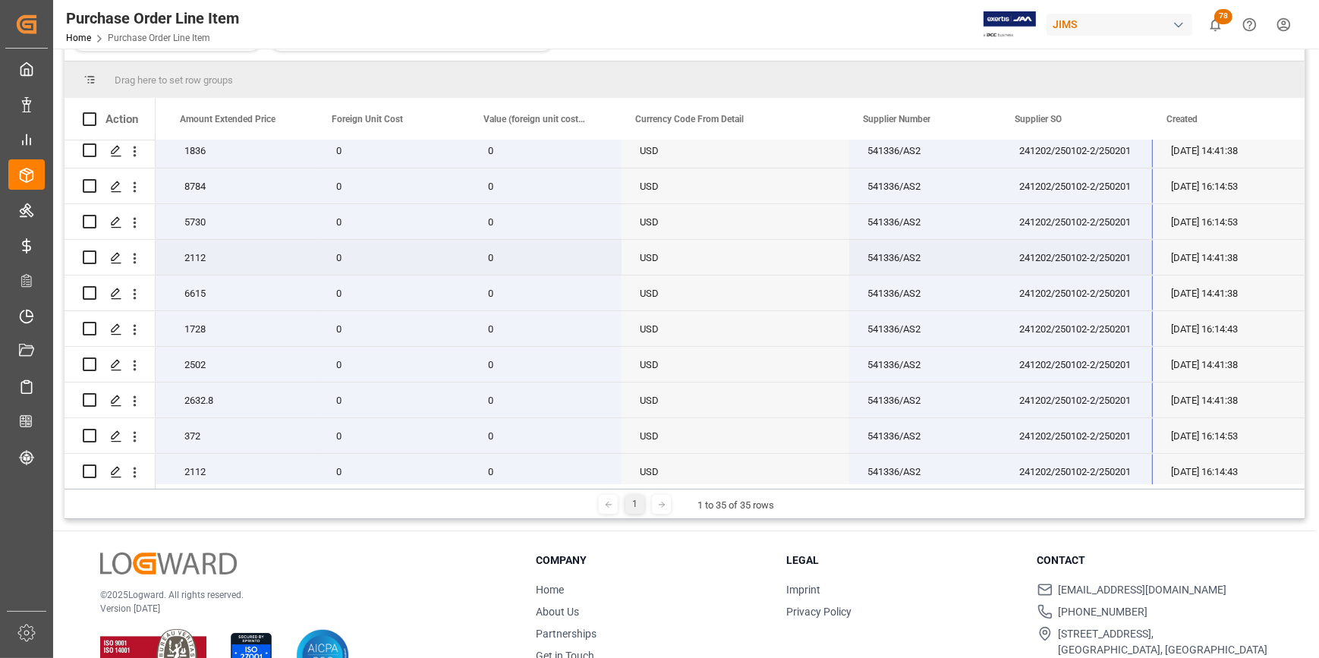
scroll to position [155, 0]
